Goal: Information Seeking & Learning: Learn about a topic

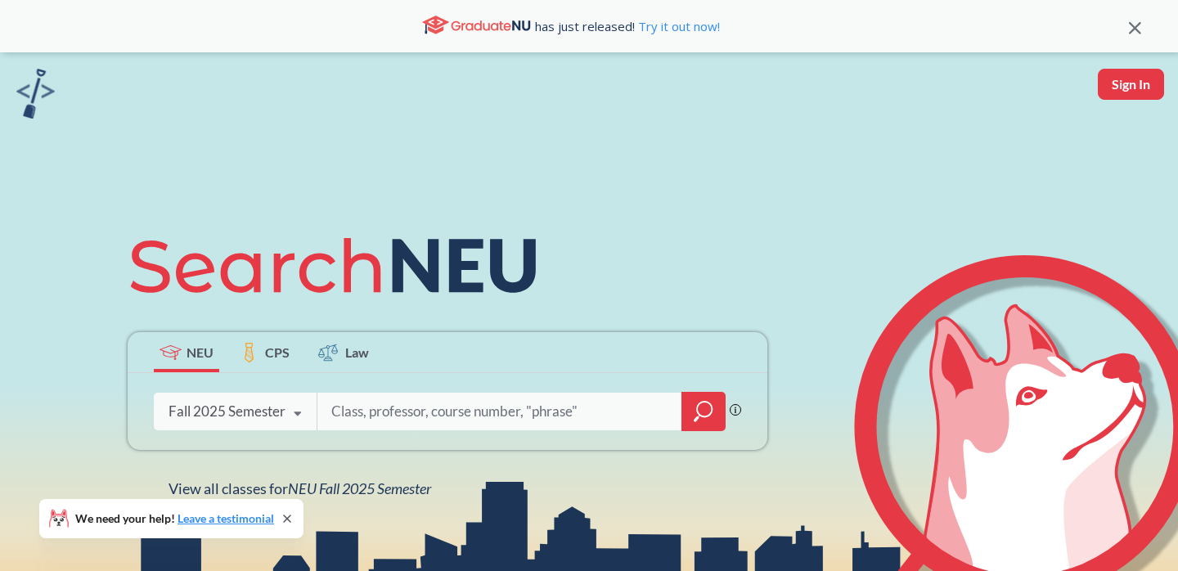
click at [359, 406] on input "search" at bounding box center [500, 411] width 340 height 34
type input "watershe"
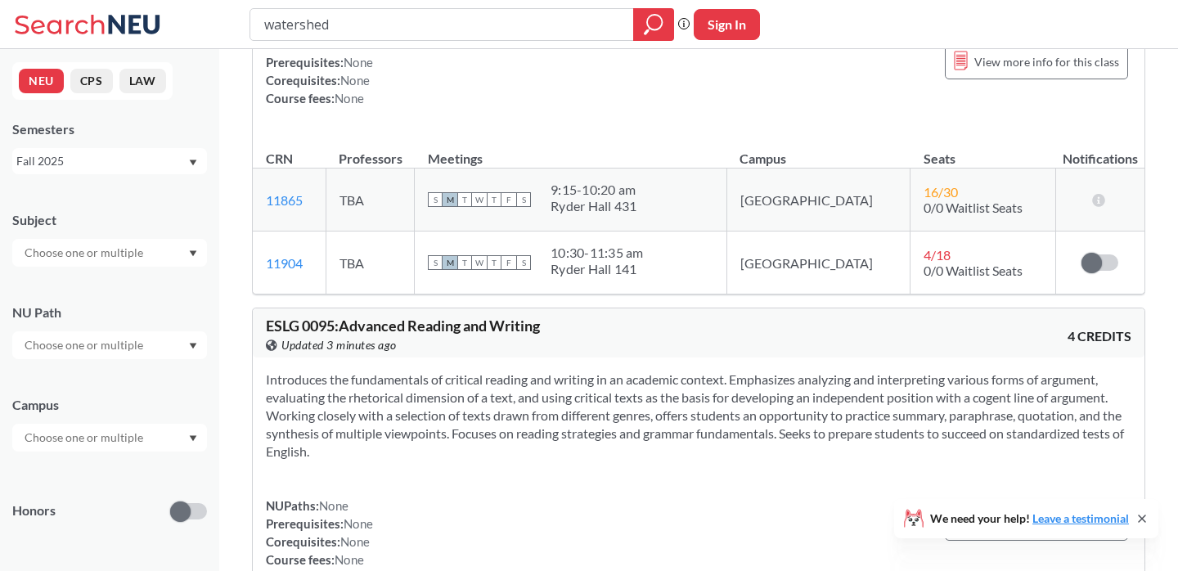
scroll to position [626, 0]
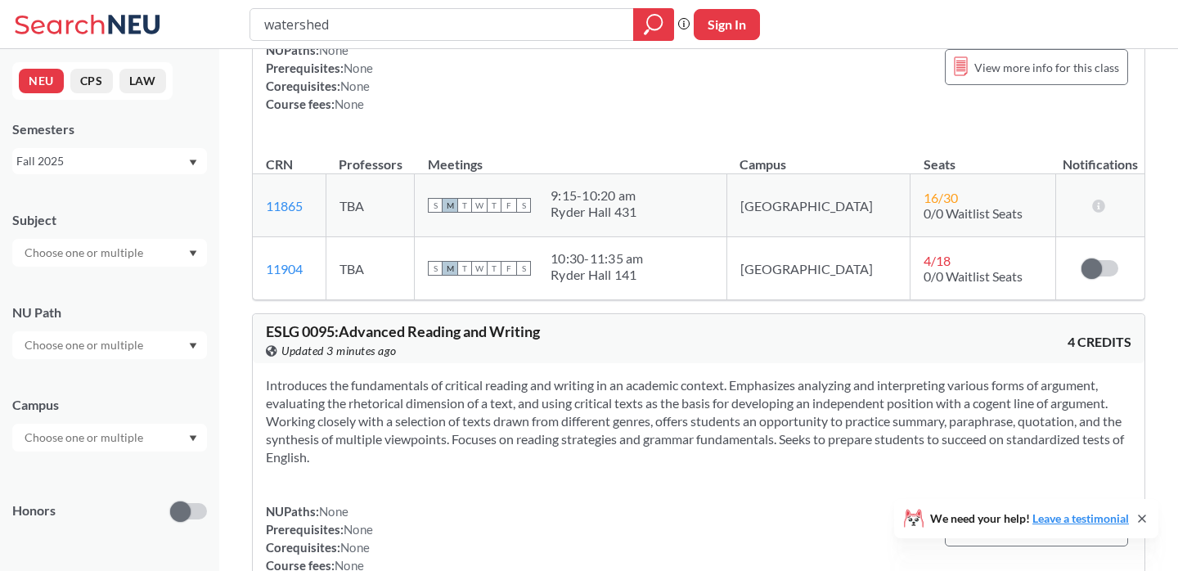
click at [110, 159] on div "Fall 2025" at bounding box center [101, 161] width 171 height 18
click at [126, 248] on div "Spring 2025" at bounding box center [113, 255] width 185 height 18
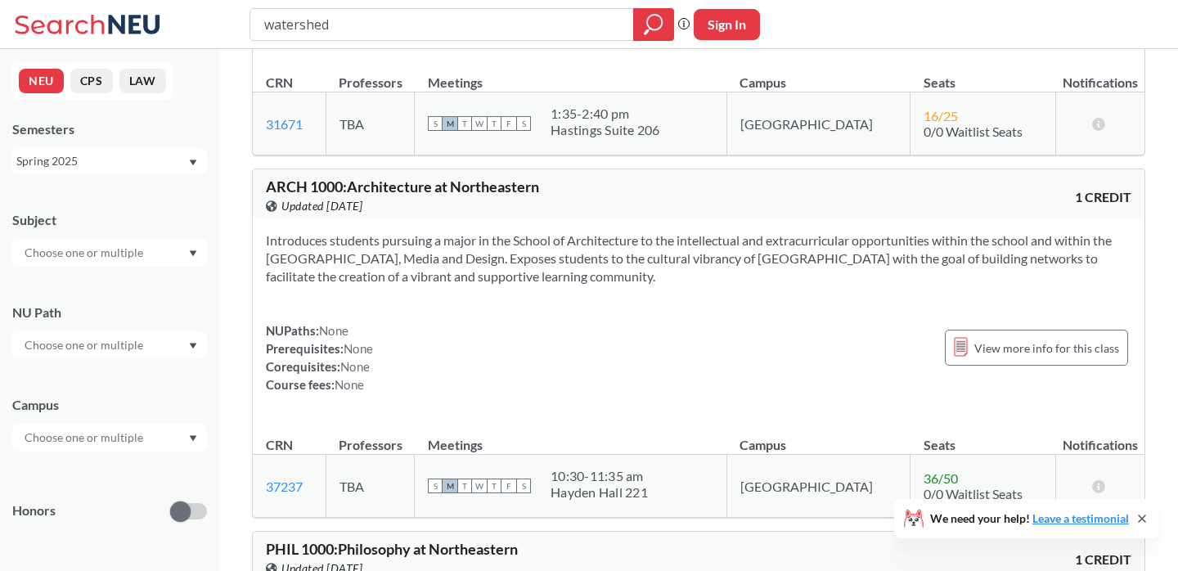
scroll to position [2731, 0]
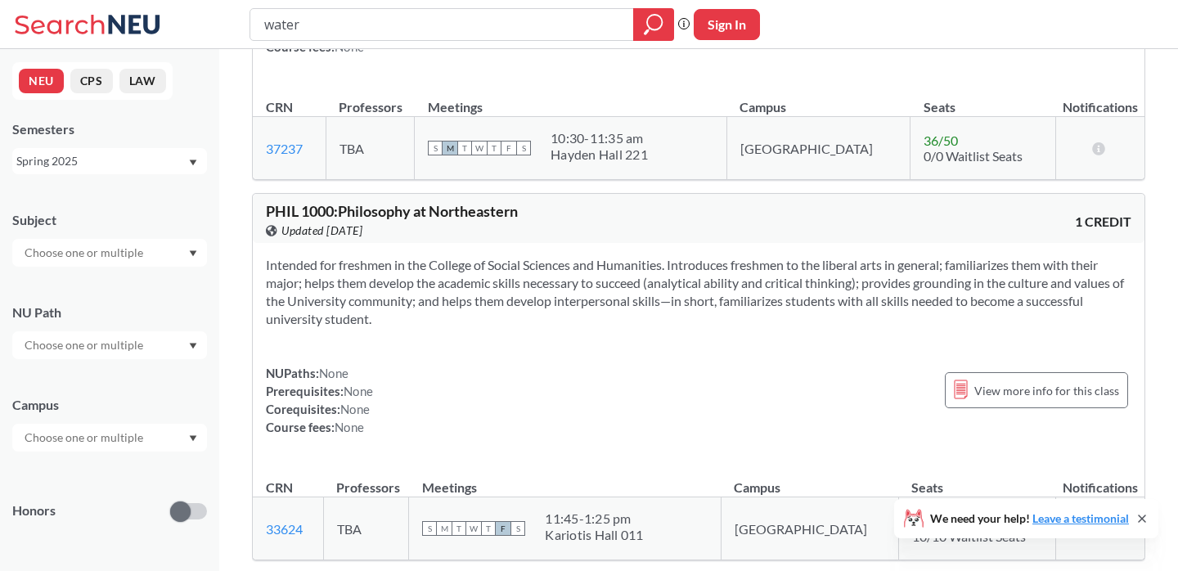
type input "water\"
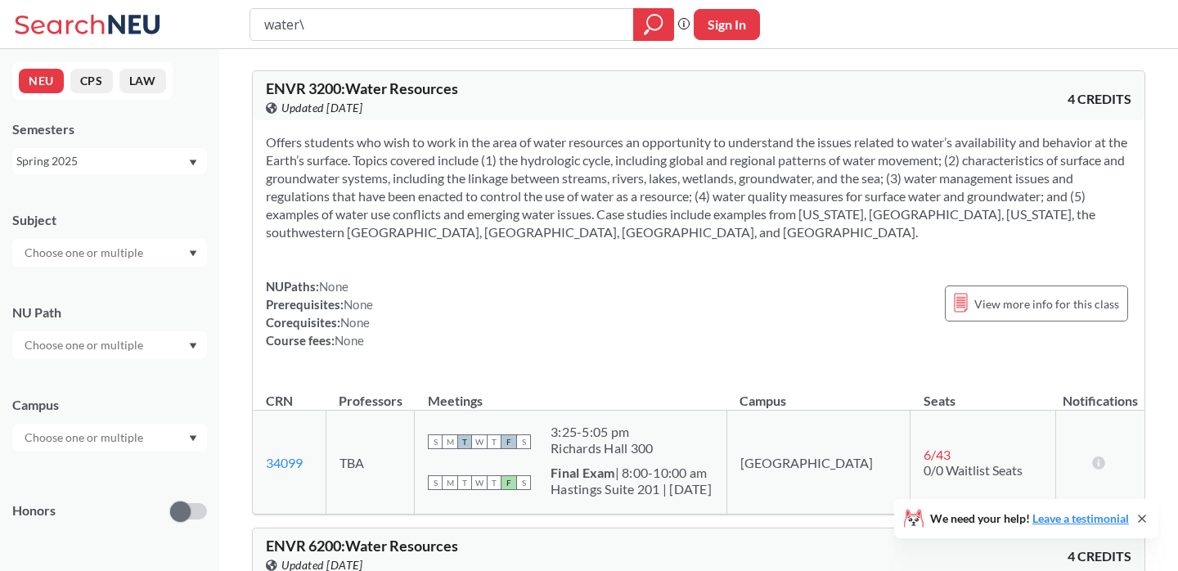
type input "water"
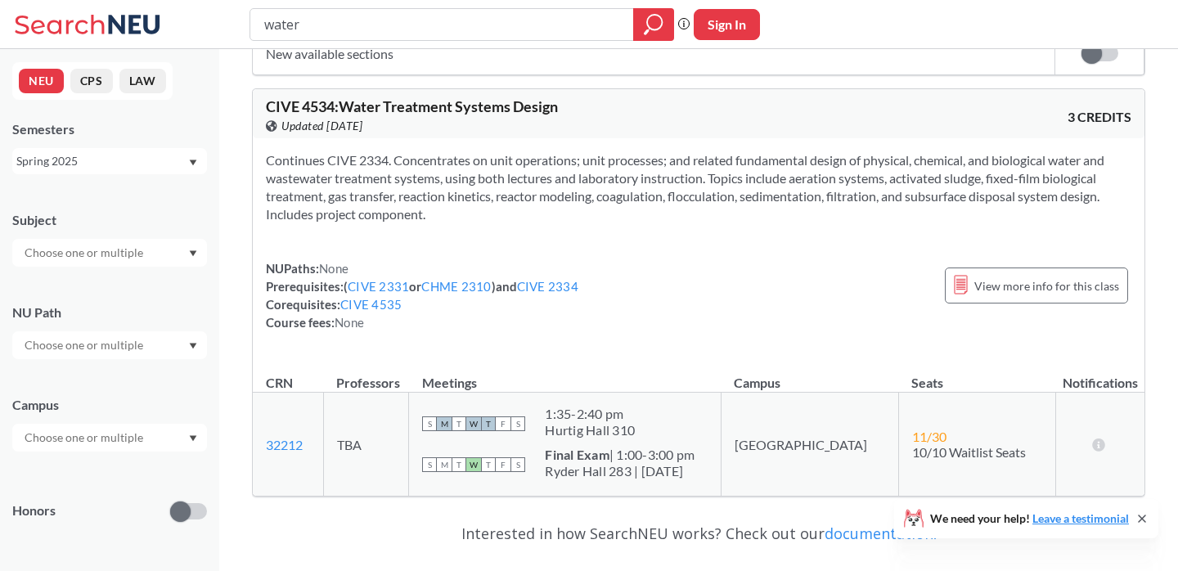
scroll to position [886, 0]
click at [549, 280] on link "CIVE 2334" at bounding box center [547, 287] width 61 height 15
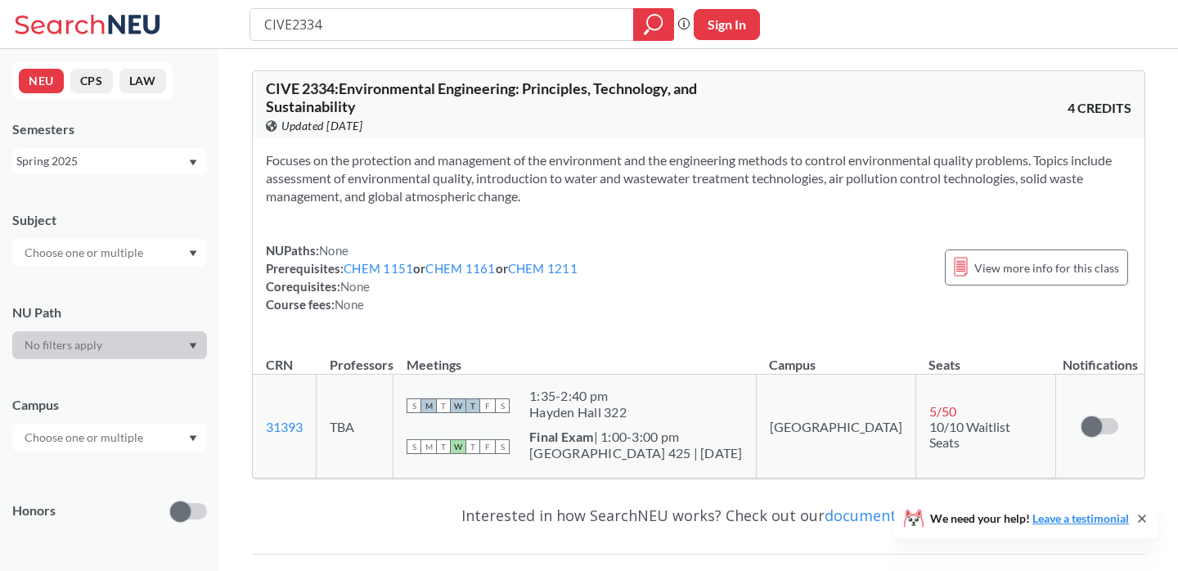
type input "water"
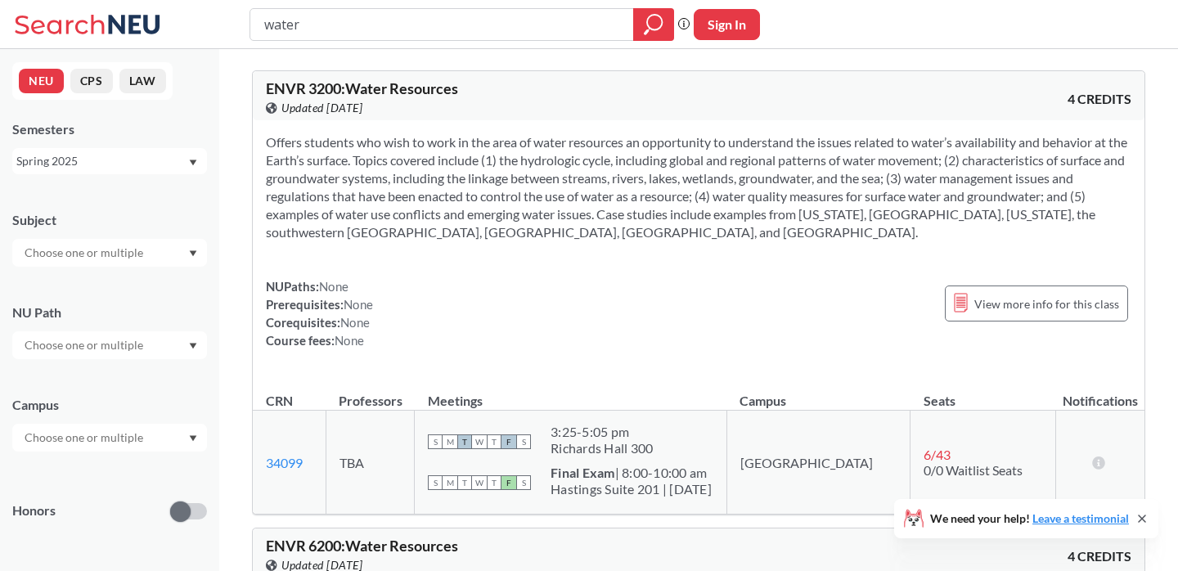
scroll to position [886, 0]
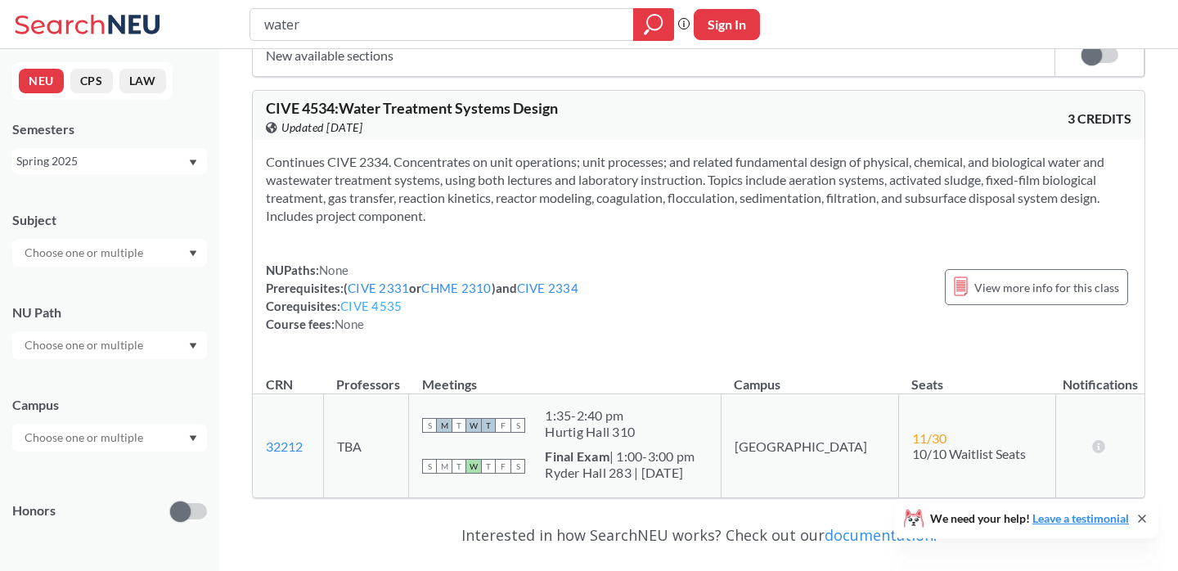
click at [393, 298] on link "CIVE 4535" at bounding box center [370, 305] width 61 height 15
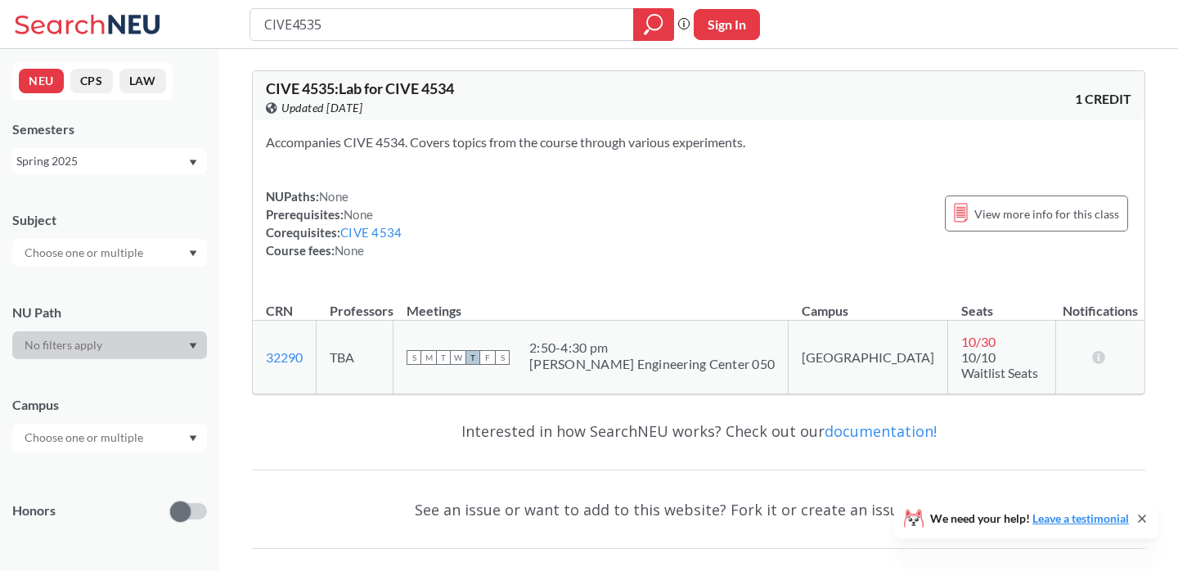
type input "water"
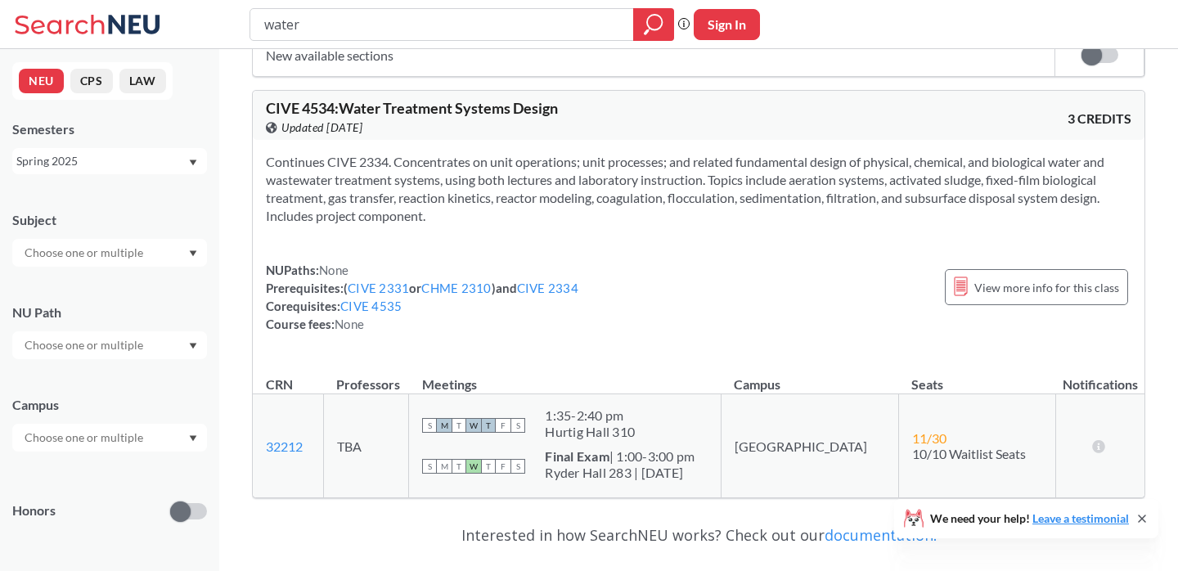
click at [288, 29] on input "water" at bounding box center [442, 25] width 359 height 28
